Goal: Task Accomplishment & Management: Use online tool/utility

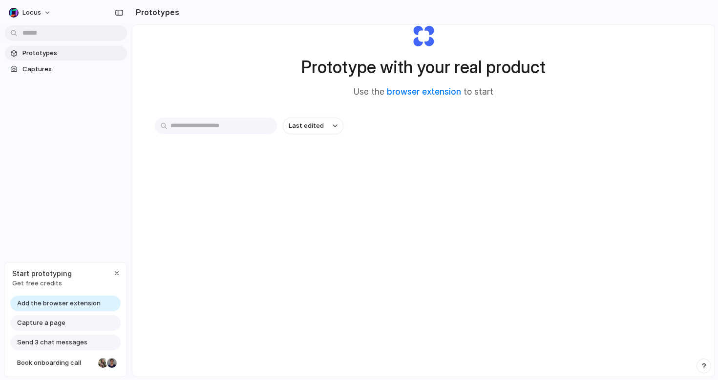
scroll to position [33, 0]
click at [46, 19] on button "Locus" at bounding box center [30, 13] width 51 height 16
click at [49, 34] on li "Settings" at bounding box center [47, 35] width 81 height 16
click at [60, 305] on span "Add the browser extension" at bounding box center [59, 304] width 84 height 10
click at [420, 93] on link "browser extension" at bounding box center [424, 91] width 74 height 10
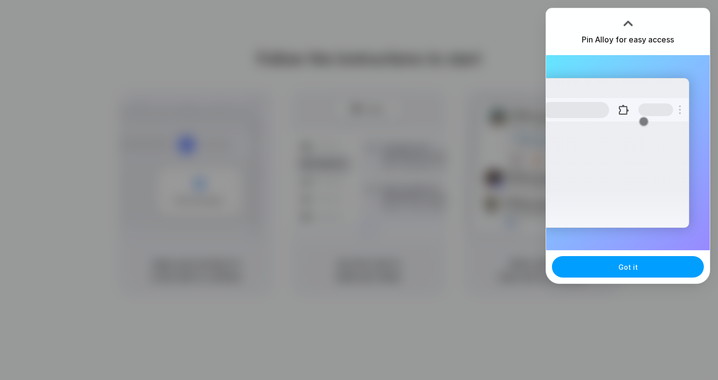
click at [563, 267] on button "Got it" at bounding box center [628, 266] width 152 height 21
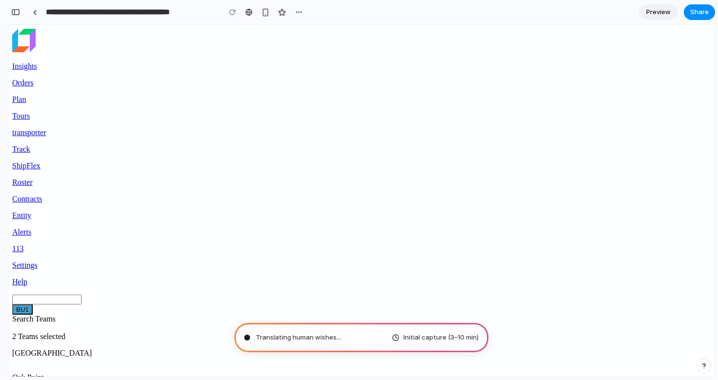
type input "**********"
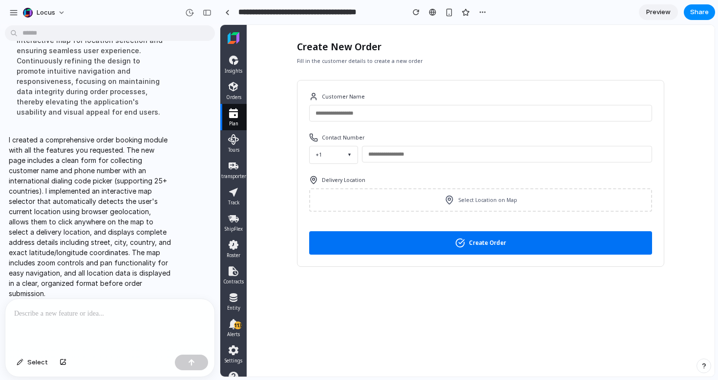
click at [339, 119] on input "text" at bounding box center [480, 113] width 343 height 17
type input "*********"
click at [335, 151] on button "+1 ▼" at bounding box center [333, 155] width 49 height 18
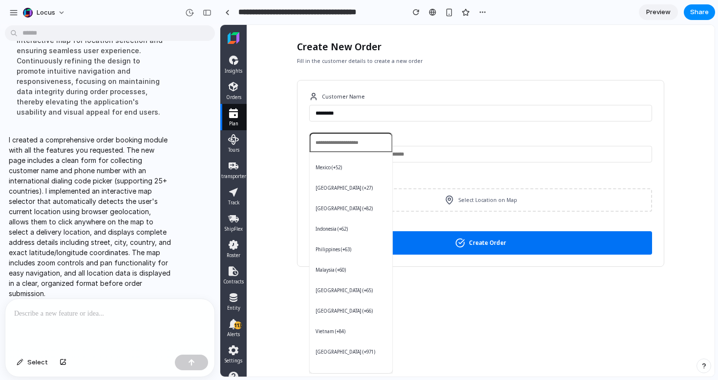
scroll to position [302, 0]
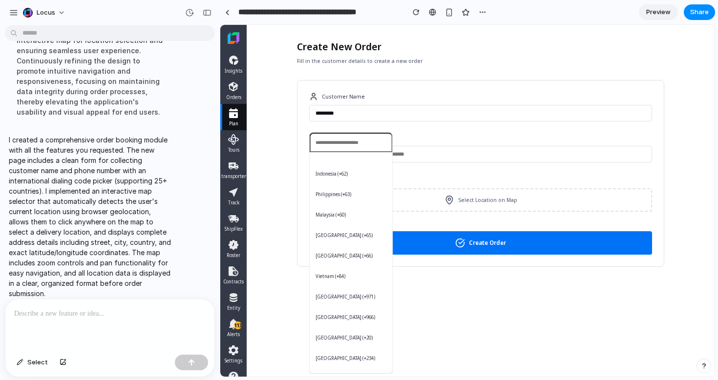
click at [334, 295] on span "UAE (+971)" at bounding box center [345, 296] width 60 height 7
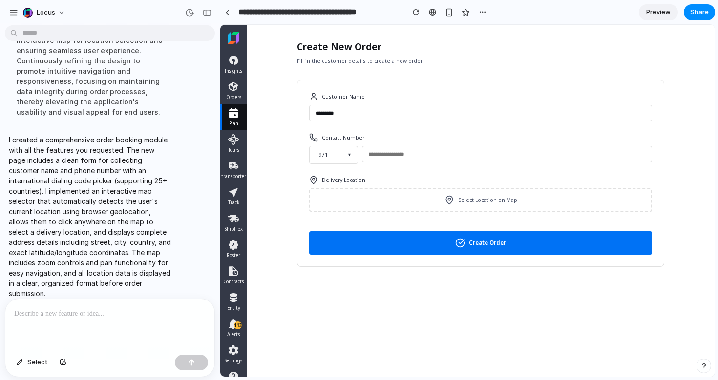
click at [386, 161] on input "tel" at bounding box center [507, 154] width 290 height 17
type input "*********"
click at [401, 201] on button "Select Location on Map" at bounding box center [480, 200] width 343 height 23
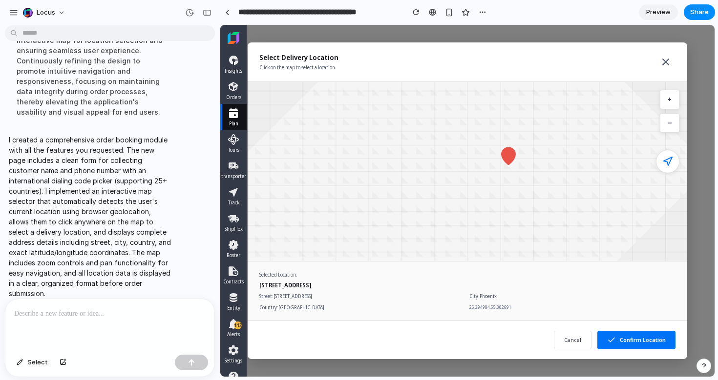
drag, startPoint x: 574, startPoint y: 247, endPoint x: 490, endPoint y: 191, distance: 101.4
click at [490, 191] on div at bounding box center [467, 171] width 659 height 269
click at [616, 339] on icon "button" at bounding box center [611, 340] width 9 height 9
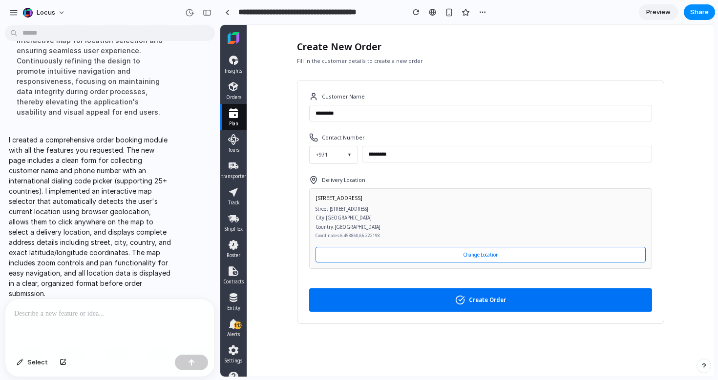
click at [515, 304] on button "Create Order" at bounding box center [480, 300] width 343 height 23
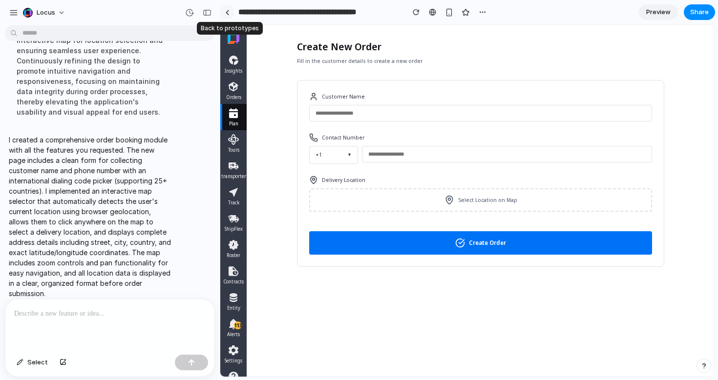
click at [226, 17] on link at bounding box center [227, 12] width 15 height 15
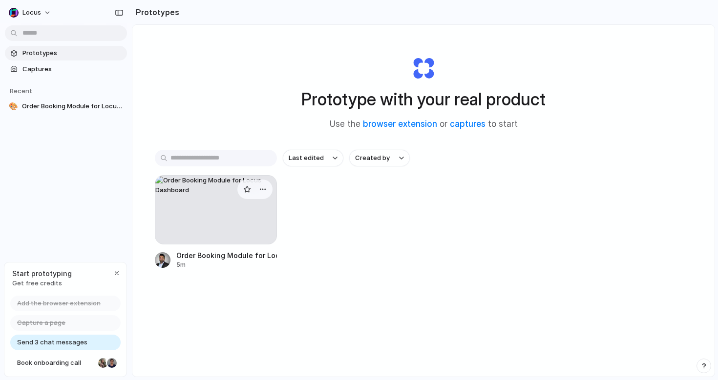
click at [228, 211] on div at bounding box center [216, 209] width 122 height 69
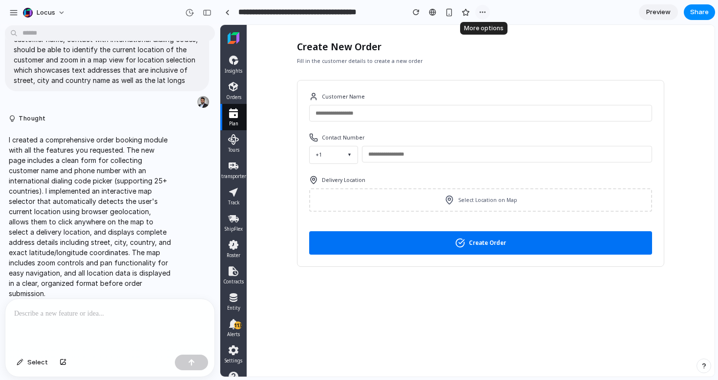
click at [482, 10] on div "button" at bounding box center [483, 12] width 8 height 8
click at [491, 50] on div "Delete" at bounding box center [496, 49] width 31 height 10
